Goal: Find contact information

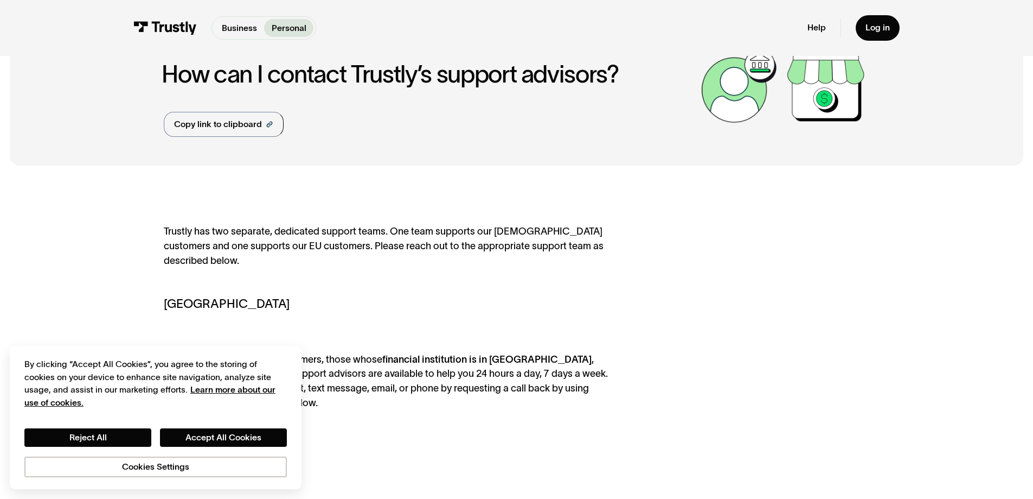
scroll to position [54, 0]
drag, startPoint x: 739, startPoint y: 384, endPoint x: 694, endPoint y: 384, distance: 44.5
click at [739, 384] on div "Trustly has two separate, dedicated support teams. One team supports our [DEMOG…" at bounding box center [516, 460] width 705 height 475
click at [91, 289] on div "Trustly has two separate, dedicated support teams. One team supports our [DEMOG…" at bounding box center [517, 461] width 1014 height 573
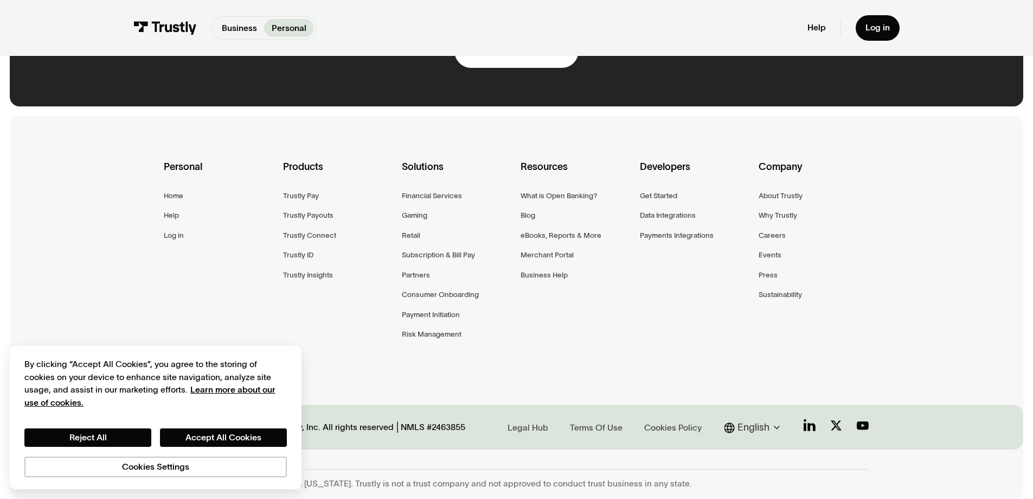
scroll to position [726, 0]
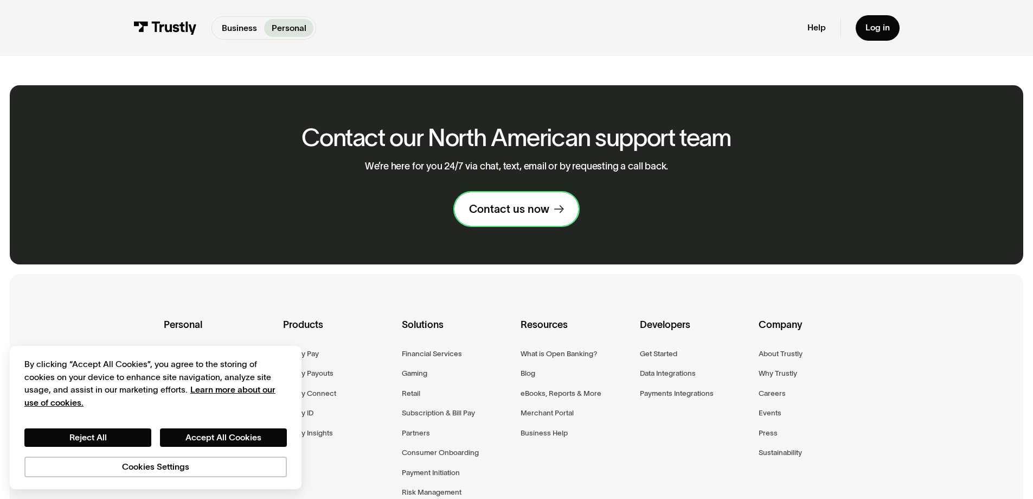
click at [517, 220] on link "Contact us now" at bounding box center [517, 209] width 124 height 34
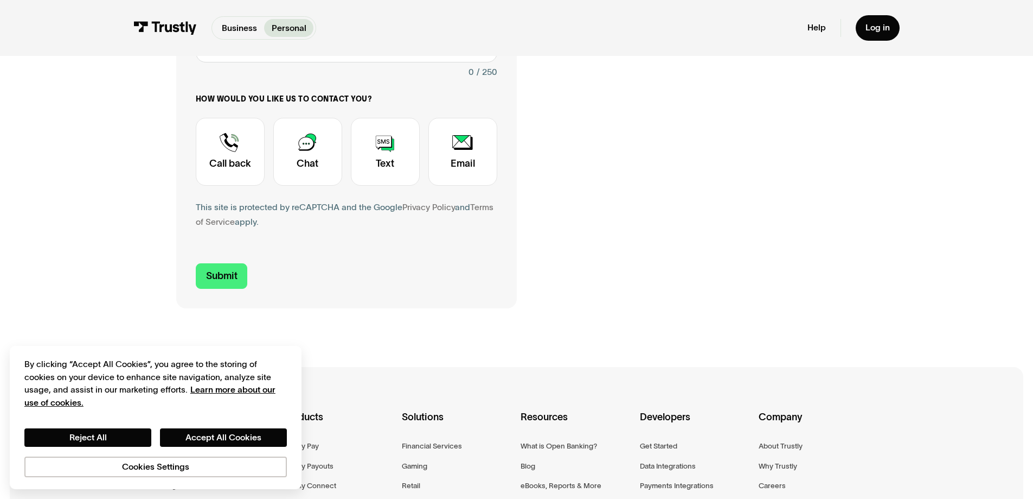
scroll to position [325, 0]
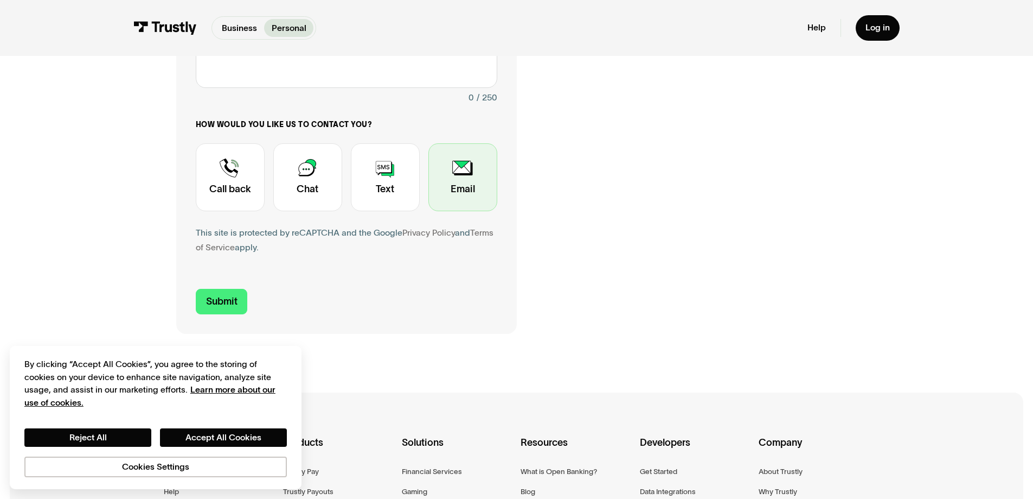
click at [482, 199] on div "Contact Trustly Support" at bounding box center [463, 177] width 69 height 68
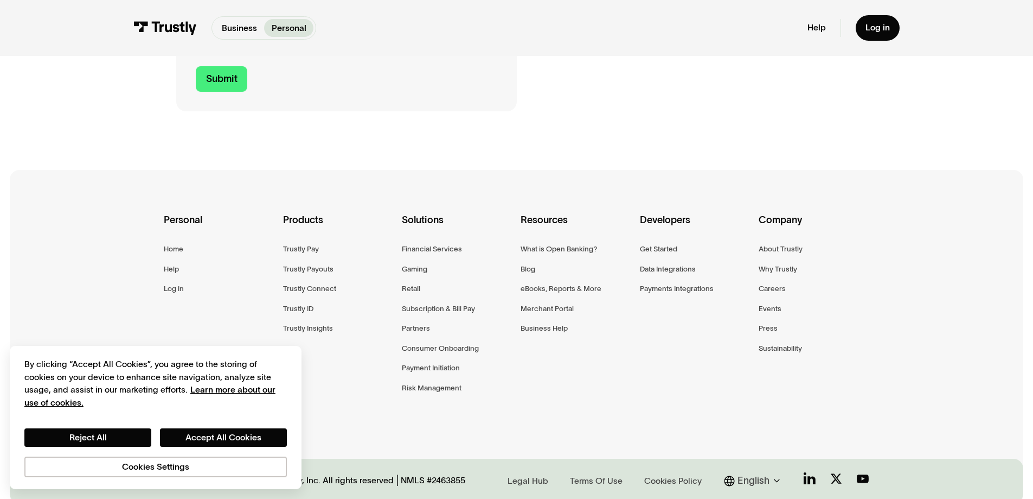
scroll to position [605, 0]
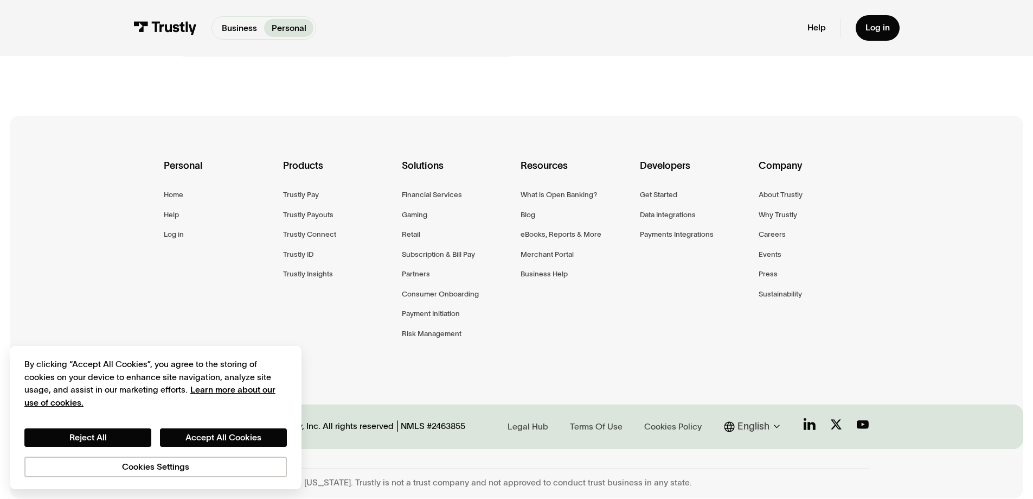
drag, startPoint x: 579, startPoint y: 361, endPoint x: 534, endPoint y: 387, distance: 51.7
click at [574, 361] on div "Personal Home Help Log in Products Trustly Pay Trustly Payouts Trustly Connect …" at bounding box center [516, 265] width 705 height 298
click at [91, 430] on button "Reject All" at bounding box center [87, 437] width 127 height 18
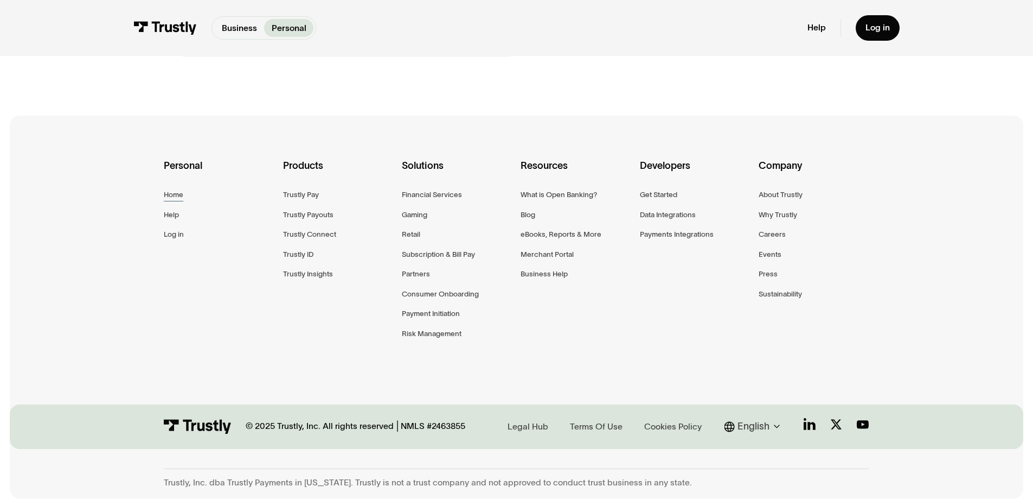
click at [167, 195] on div "Home" at bounding box center [174, 194] width 20 height 12
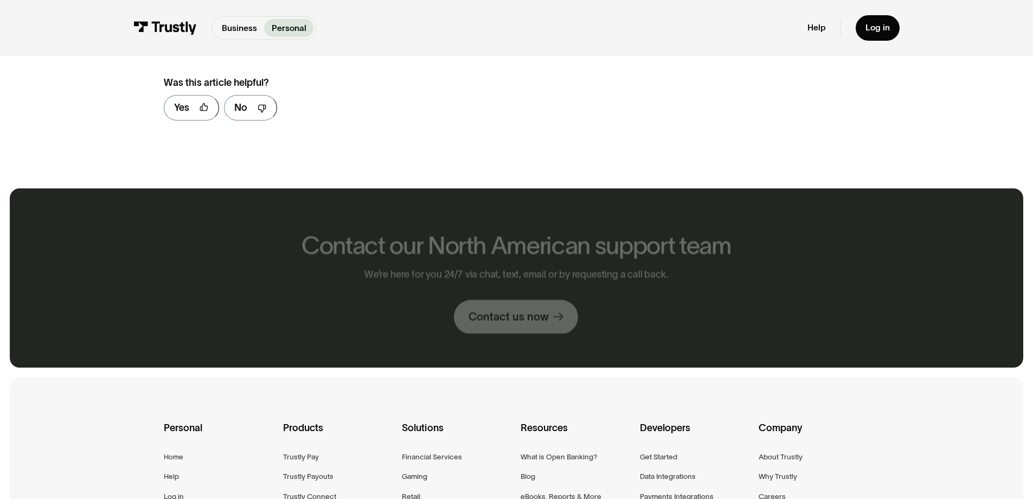
scroll to position [705, 0]
